Goal: Task Accomplishment & Management: Use online tool/utility

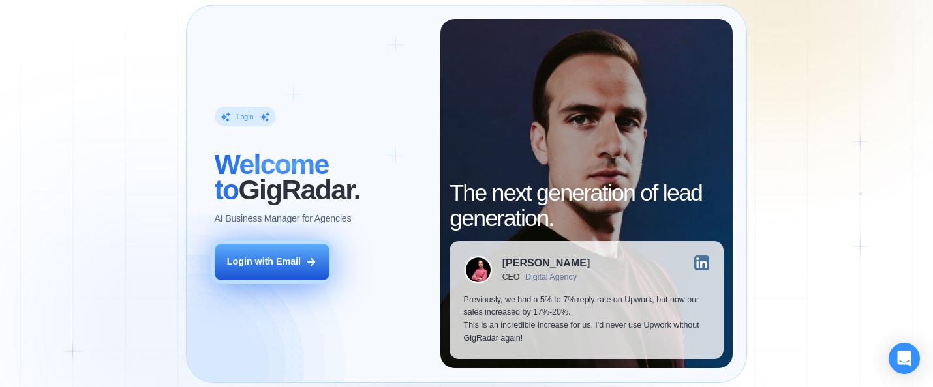
click at [297, 267] on div "Login with Email" at bounding box center [264, 262] width 74 height 13
click at [280, 275] on button "Login with Email" at bounding box center [272, 262] width 115 height 36
